Goal: Information Seeking & Learning: Find specific fact

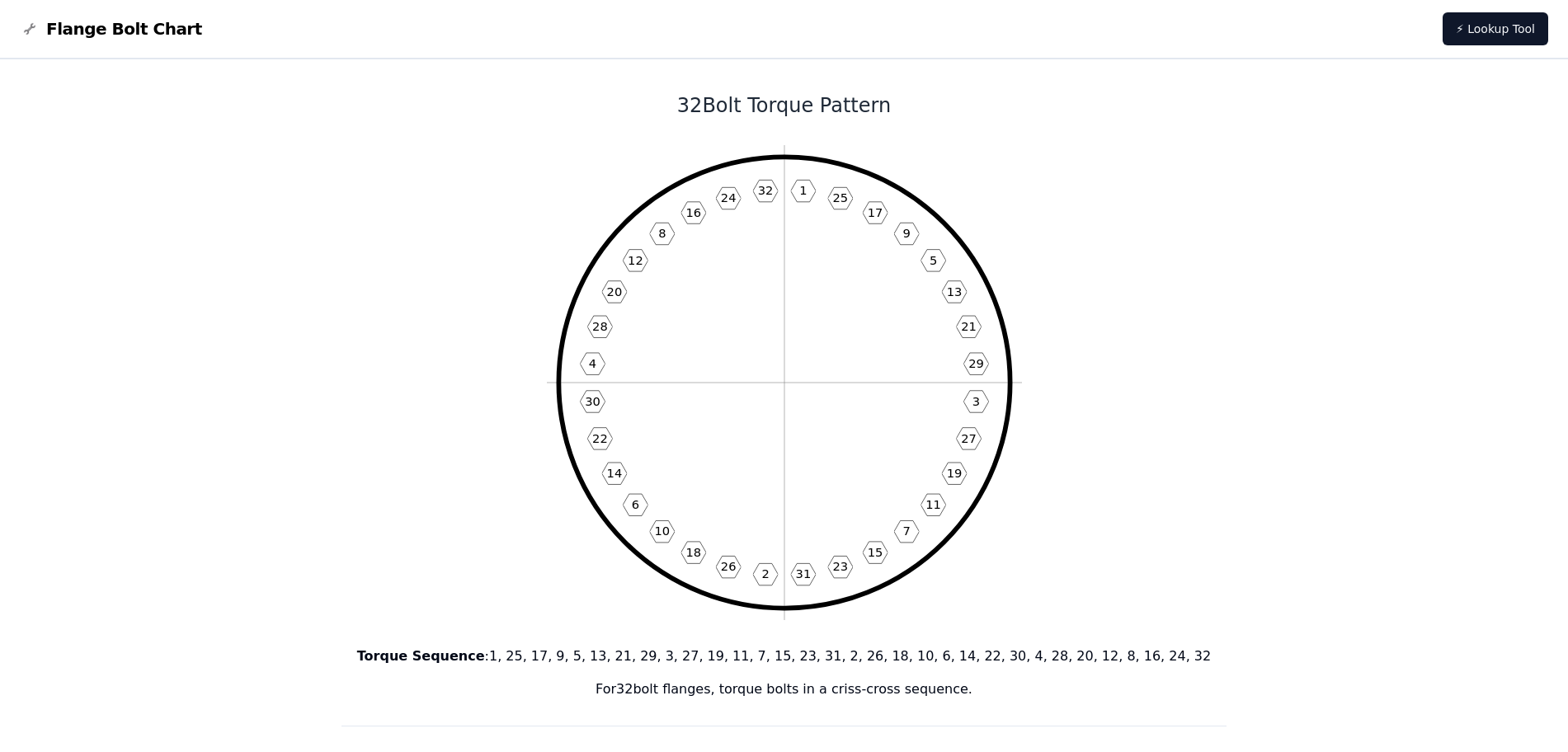
click at [128, 30] on span "Flange Bolt Chart" at bounding box center [124, 29] width 156 height 23
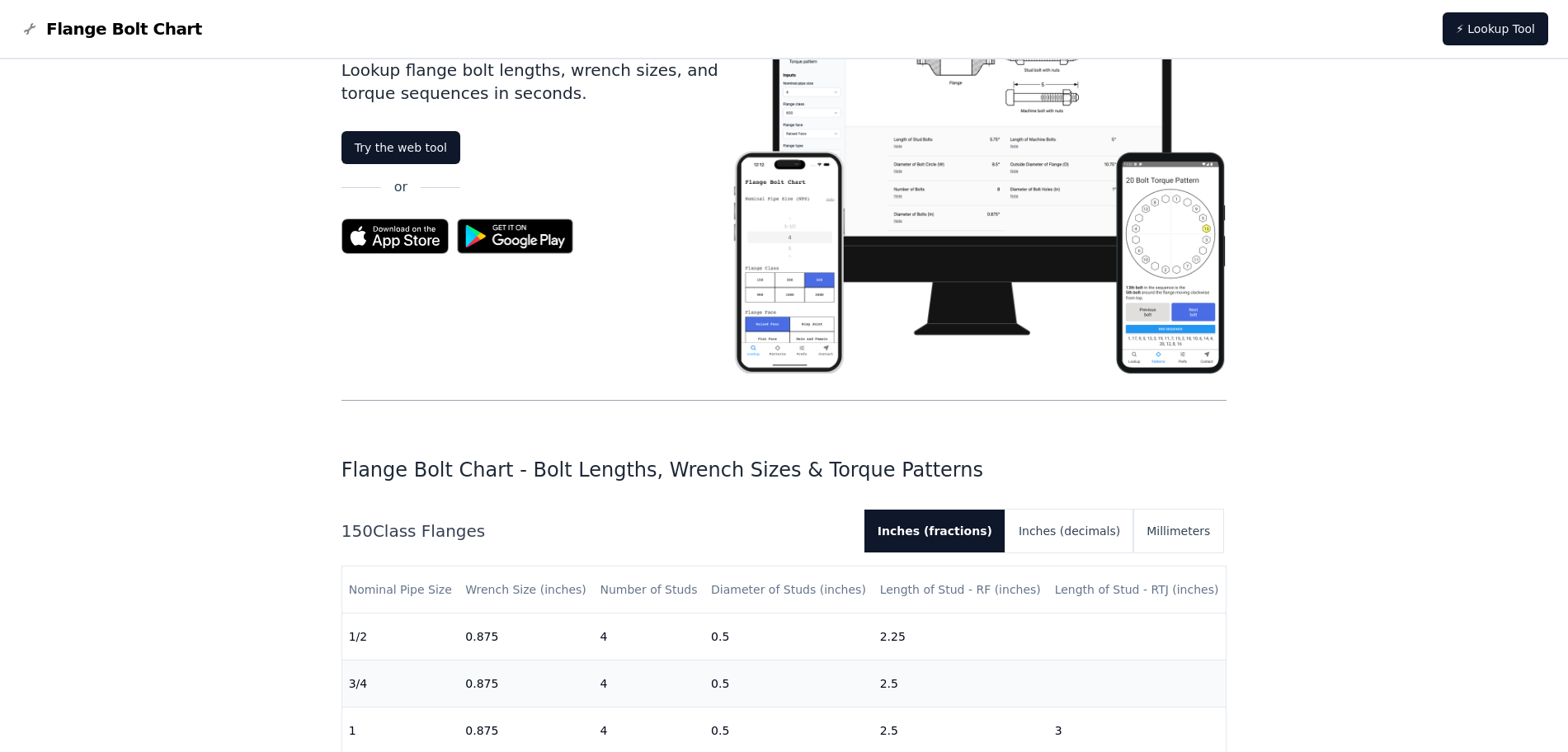
scroll to position [103, 0]
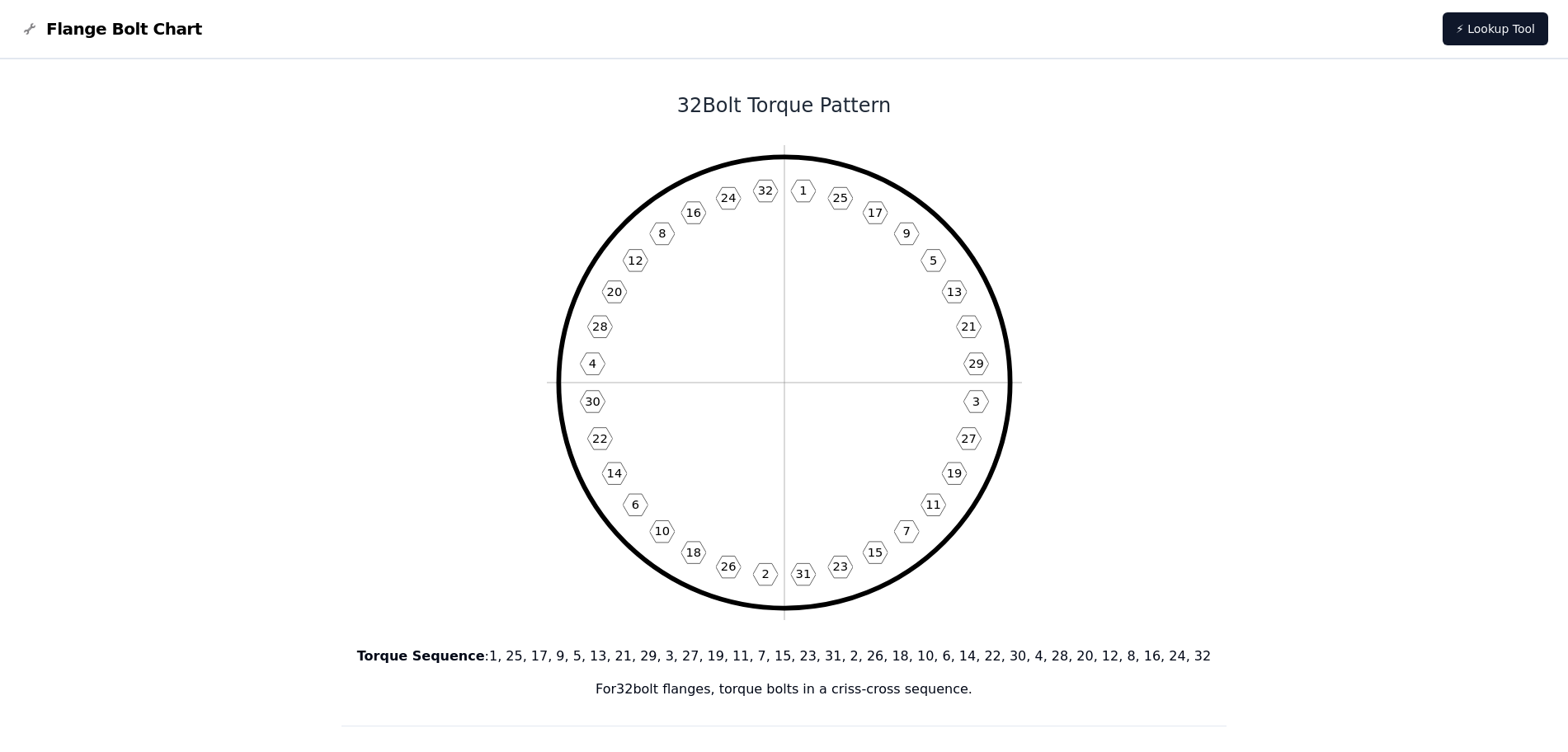
click at [121, 25] on span "Flange Bolt Chart" at bounding box center [124, 29] width 156 height 23
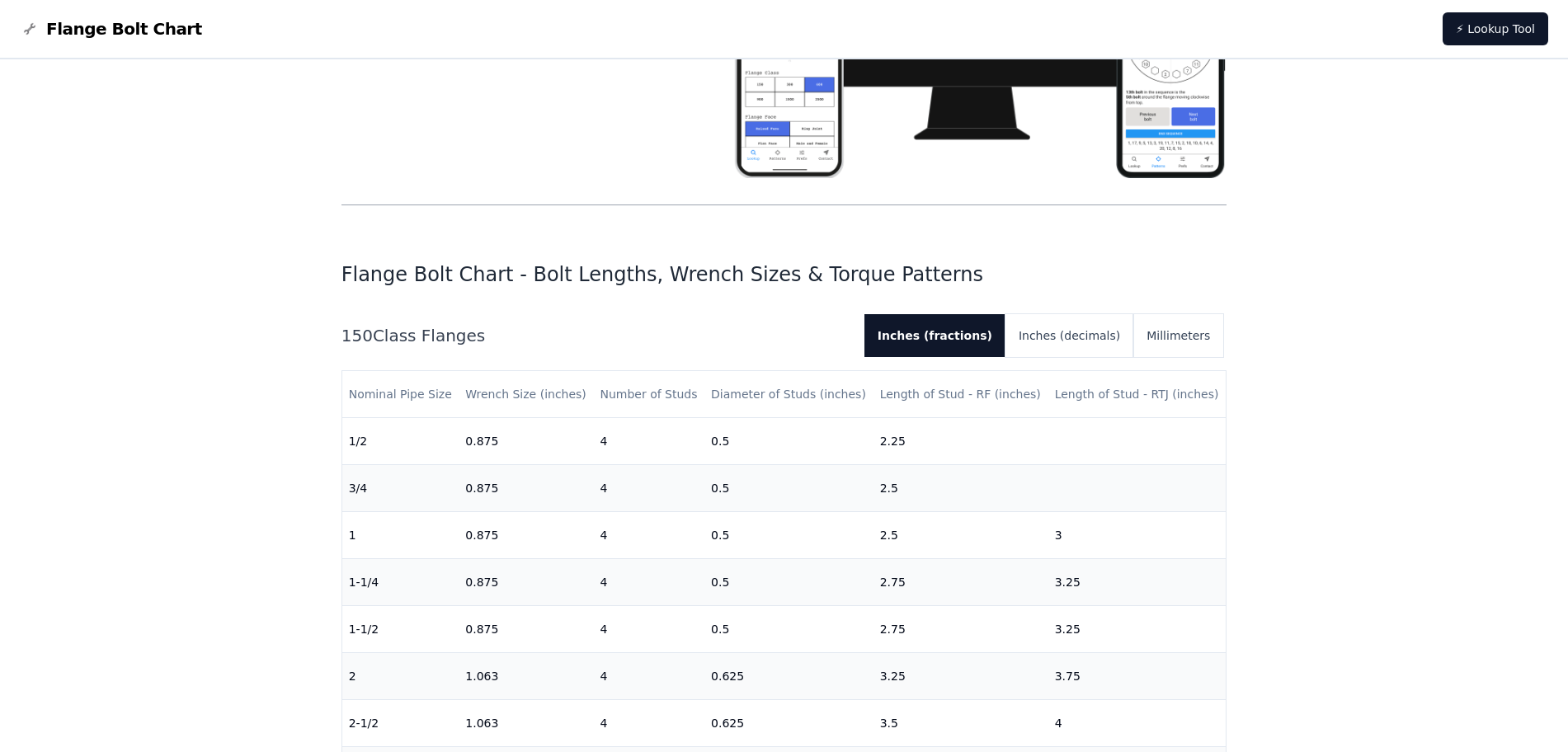
scroll to position [309, 0]
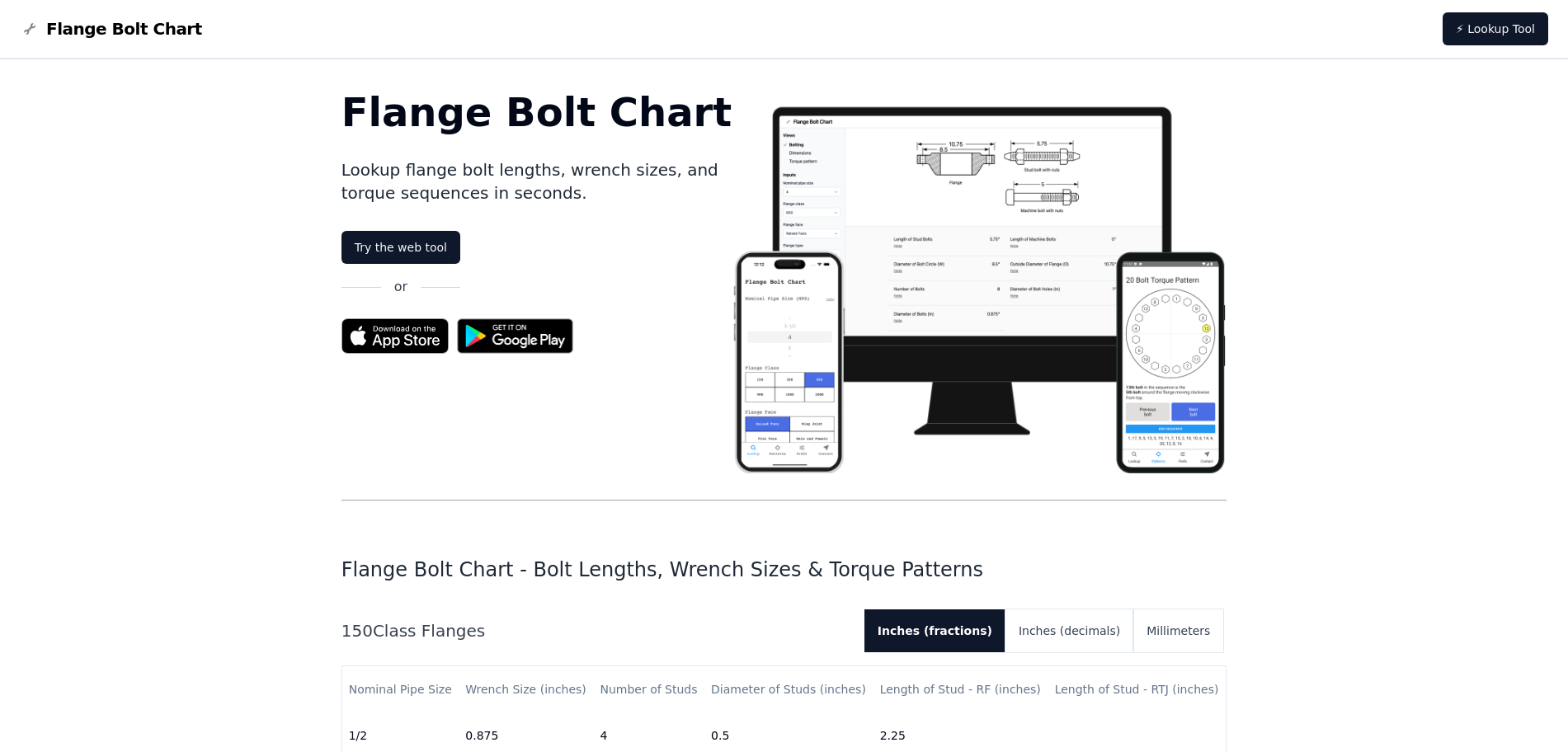
scroll to position [0, 0]
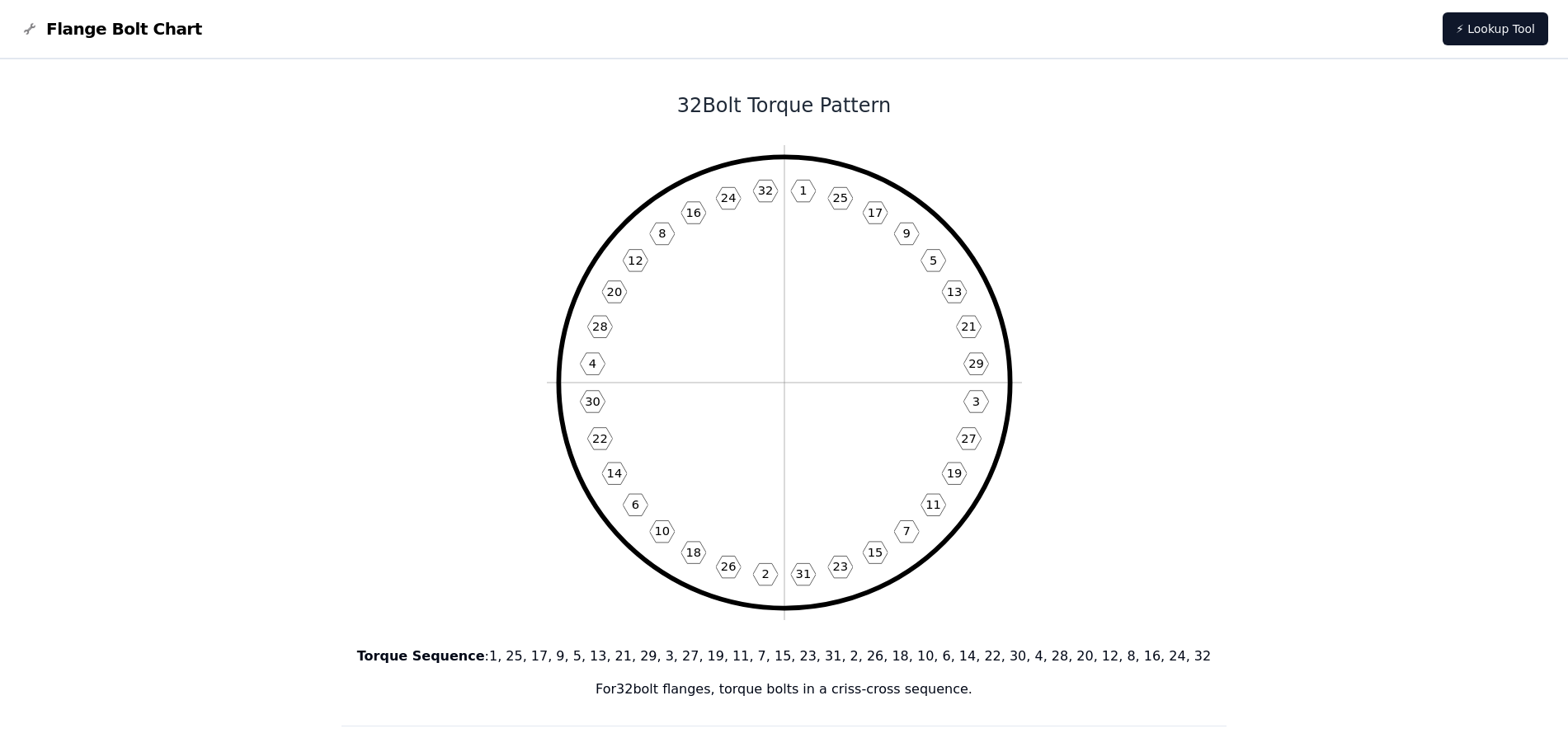
click at [707, 665] on p "Torque Sequence : 1, 25, 17, 9, 5, 13, 21, 29, 3, 27, 19, 11, 7, 15, 23, 31, 2,…" at bounding box center [785, 656] width 886 height 19
click at [707, 664] on p "Torque Sequence : 1, 25, 17, 9, 5, 13, 21, 29, 3, 27, 19, 11, 7, 15, 23, 31, 2,…" at bounding box center [785, 656] width 886 height 19
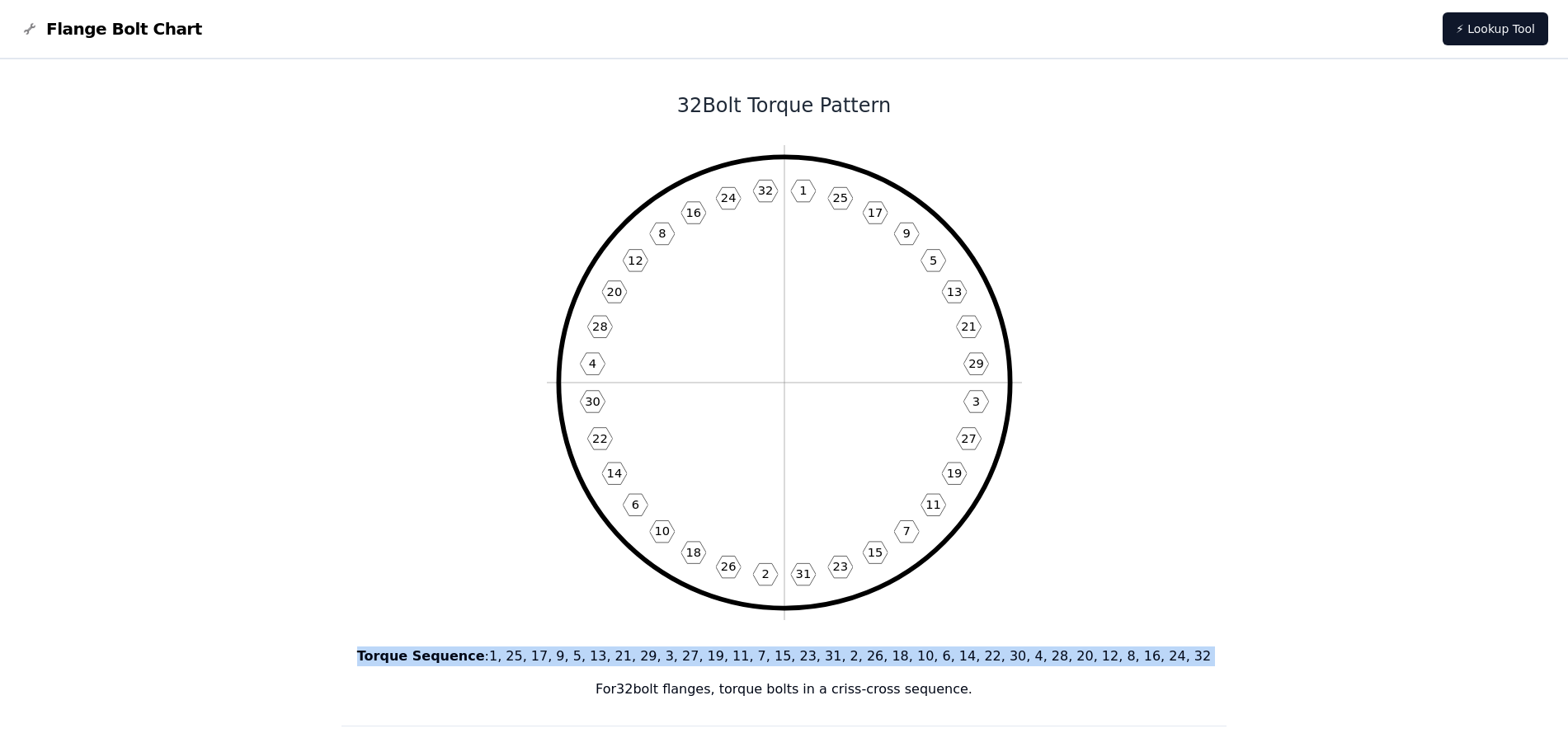
click at [707, 664] on p "Torque Sequence : 1, 25, 17, 9, 5, 13, 21, 29, 3, 27, 19, 11, 7, 15, 23, 31, 2,…" at bounding box center [785, 656] width 886 height 19
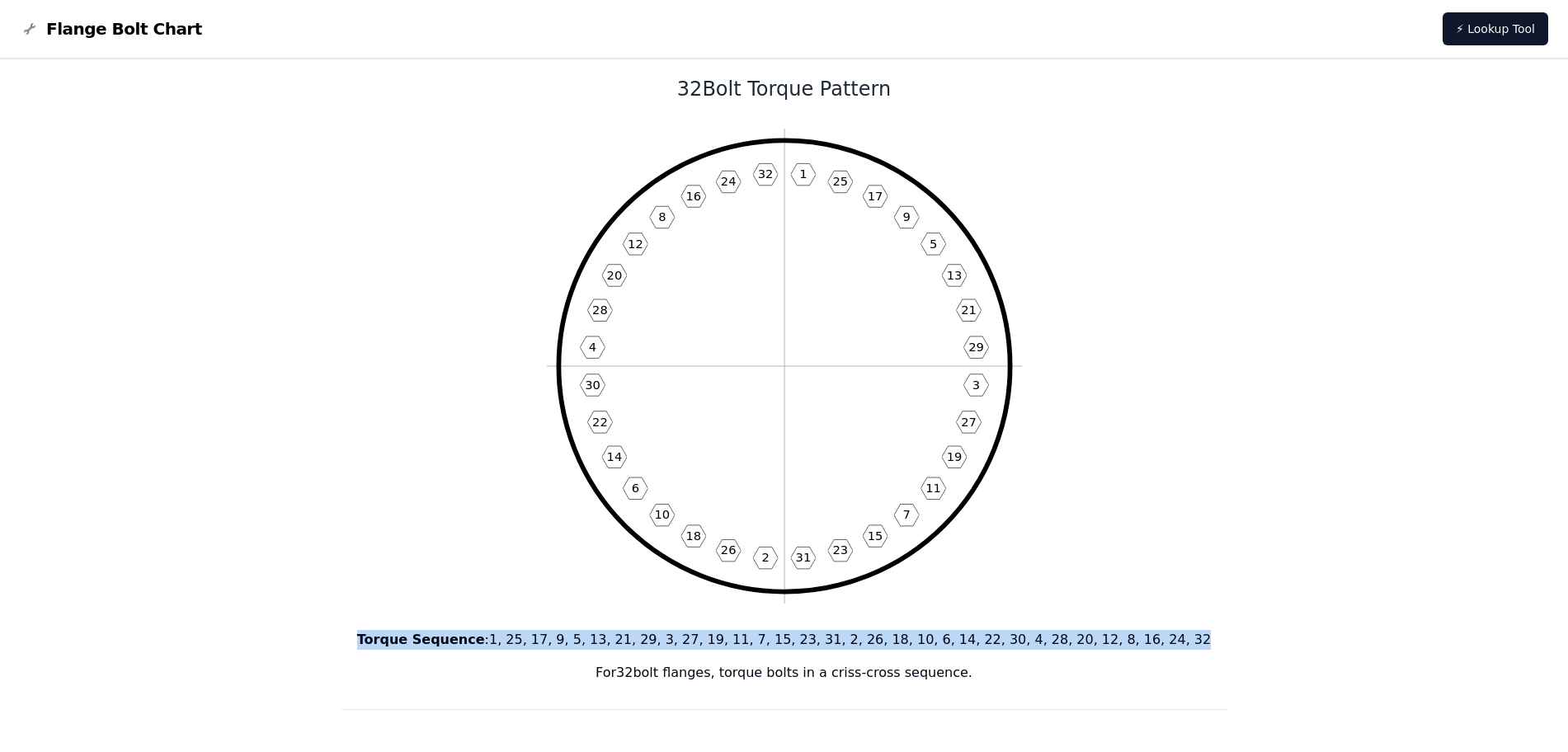
drag, startPoint x: 435, startPoint y: 654, endPoint x: 1139, endPoint y: 636, distance: 704.2
click at [1139, 636] on p "Torque Sequence : 1, 25, 17, 9, 5, 13, 21, 29, 3, 27, 19, 11, 7, 15, 23, 31, 2,…" at bounding box center [785, 640] width 886 height 19
copy p "Torque Sequence : 1, 25, 17, 9, 5, 13, 21, 29, 3, 27, 19, 11, 7, 15, 23, 31, 2,…"
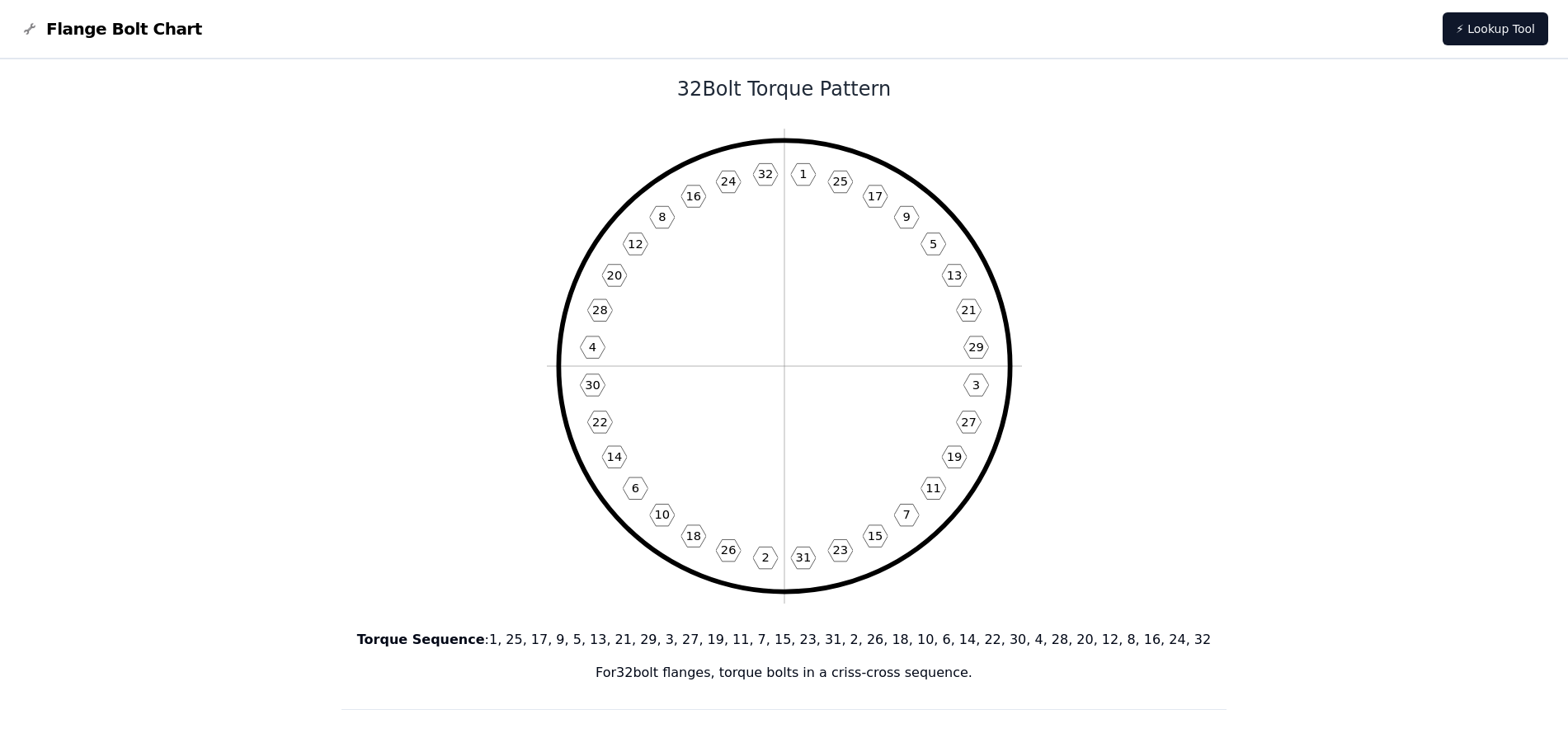
click at [874, 408] on icon "1 25 17 9 5 13 21 29 3 27 19 11 7 15 23 31 2 26 18 10 6 14 22 30 4 28 20 12 8 1…" at bounding box center [784, 366] width 475 height 475
